Goal: Navigation & Orientation: Understand site structure

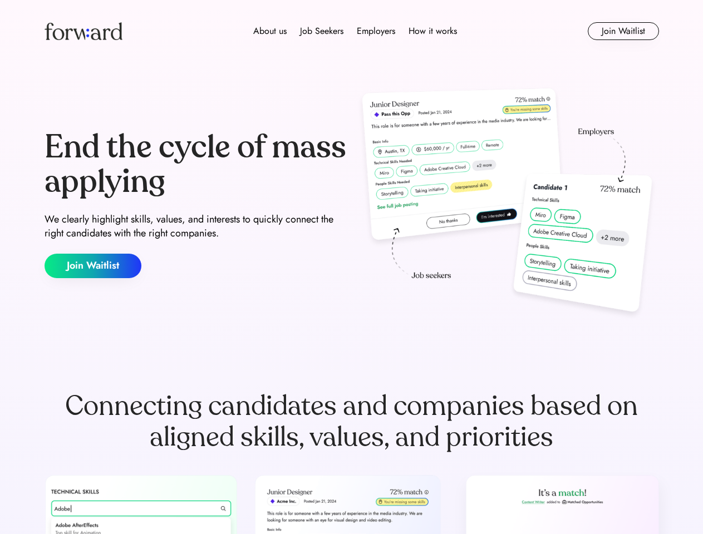
click at [351, 267] on div "End the cycle of mass applying We clearly highlight skills, values, and interes…" at bounding box center [352, 204] width 614 height 239
click at [352, 31] on div "About us Job Seekers Employers How it works" at bounding box center [355, 30] width 439 height 13
click at [83, 31] on img at bounding box center [84, 31] width 78 height 18
click at [355, 31] on div "About us Job Seekers Employers How it works" at bounding box center [355, 30] width 439 height 13
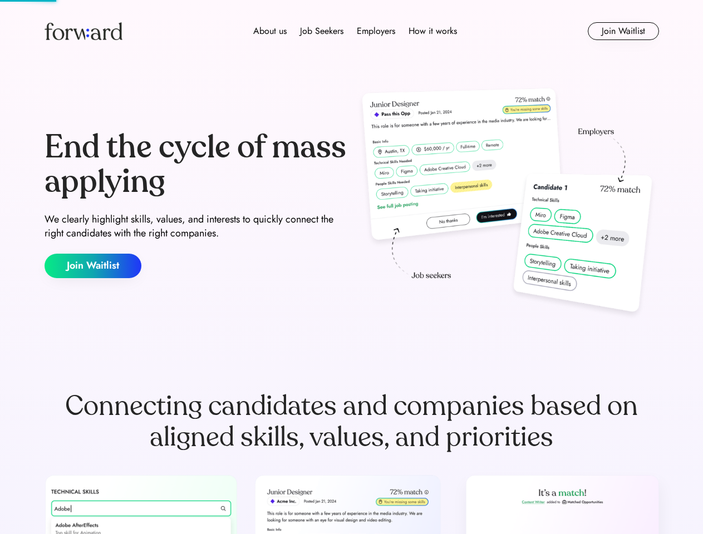
click at [270, 31] on div "About us" at bounding box center [269, 30] width 33 height 13
click at [322, 31] on div "Job Seekers" at bounding box center [321, 30] width 43 height 13
click at [376, 31] on div "Employers" at bounding box center [376, 30] width 38 height 13
click at [432, 31] on div "How it works" at bounding box center [433, 30] width 48 height 13
click at [623, 31] on button "Join Waitlist" at bounding box center [623, 31] width 71 height 18
